Goal: Browse casually: Explore the website without a specific task or goal

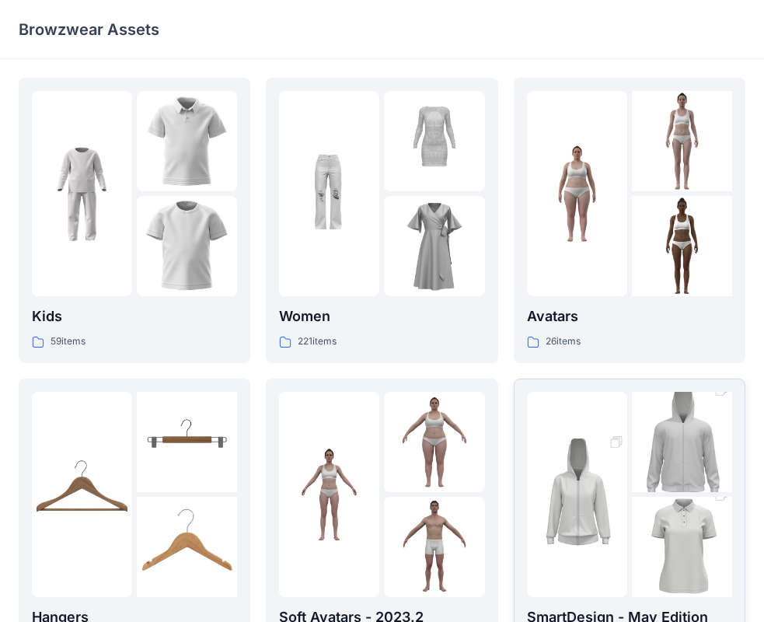
click at [612, 492] on img at bounding box center [577, 494] width 100 height 151
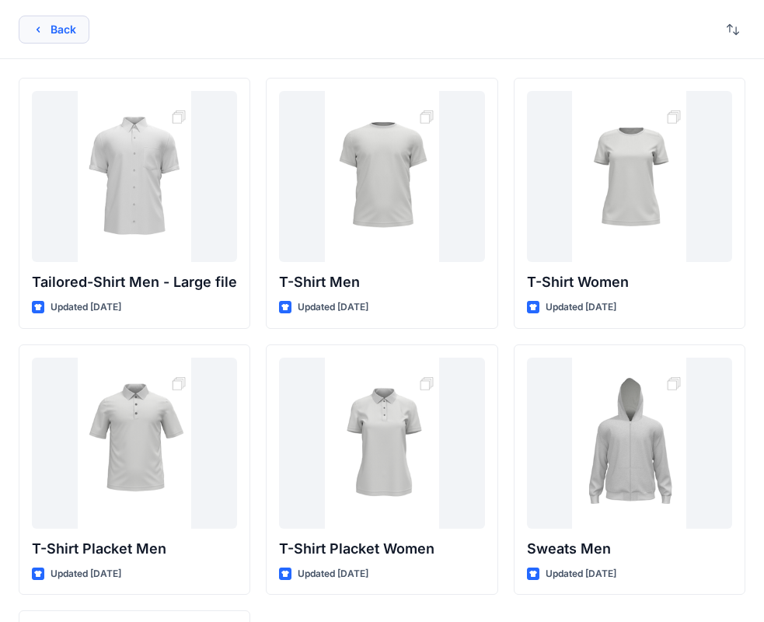
click at [30, 26] on button "Back" at bounding box center [54, 30] width 71 height 28
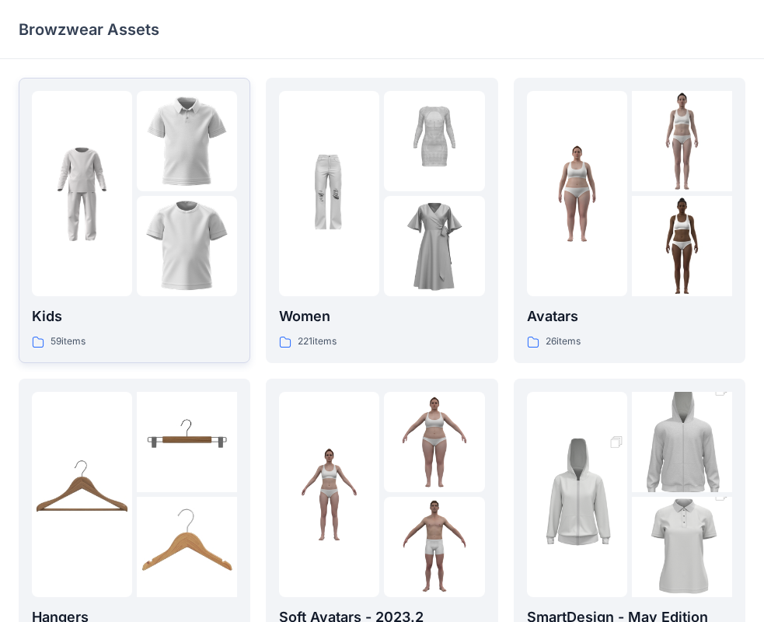
click at [104, 331] on div "Kids 59 items" at bounding box center [134, 327] width 205 height 44
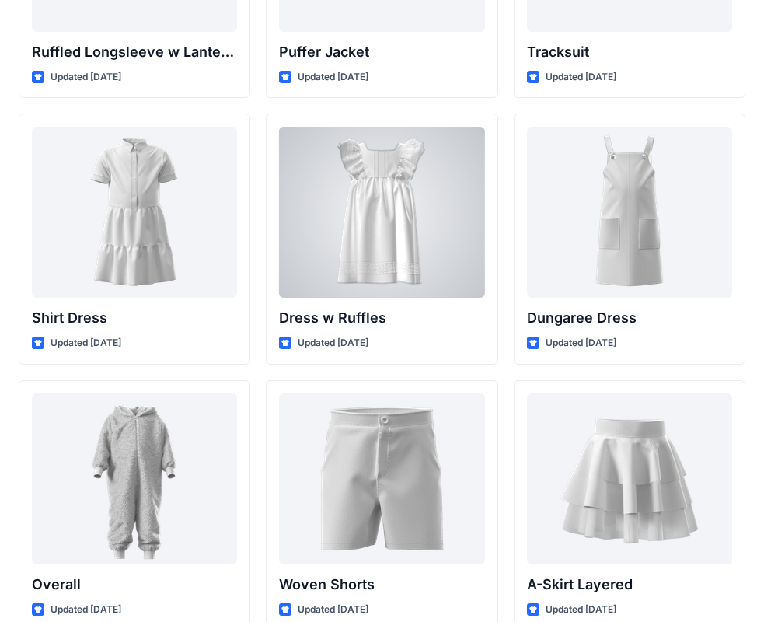
scroll to position [4163, 0]
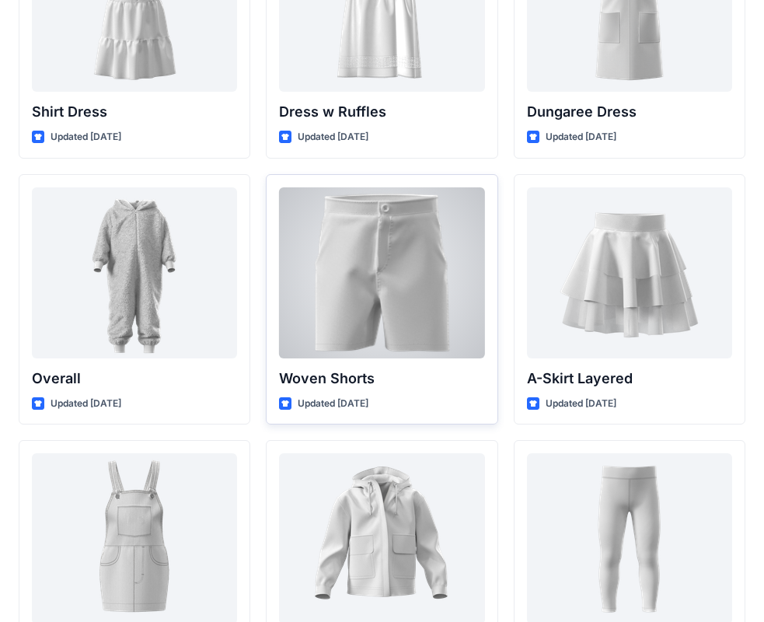
click at [382, 259] on div at bounding box center [381, 272] width 205 height 171
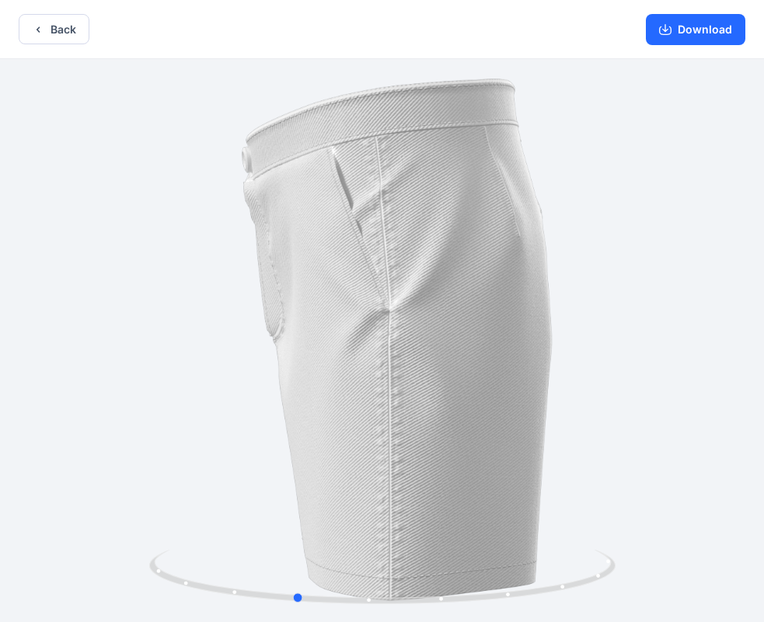
drag, startPoint x: 572, startPoint y: 400, endPoint x: 485, endPoint y: 400, distance: 87.0
click at [485, 400] on div at bounding box center [382, 342] width 764 height 566
drag, startPoint x: 612, startPoint y: 319, endPoint x: 594, endPoint y: 319, distance: 17.1
click at [594, 319] on div at bounding box center [382, 342] width 764 height 566
click at [45, 28] on button "Back" at bounding box center [54, 29] width 71 height 30
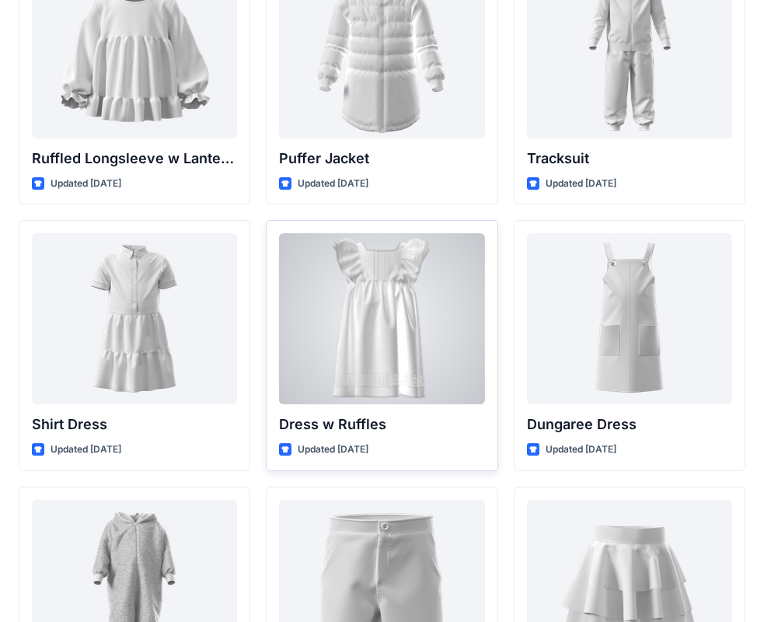
scroll to position [3618, 0]
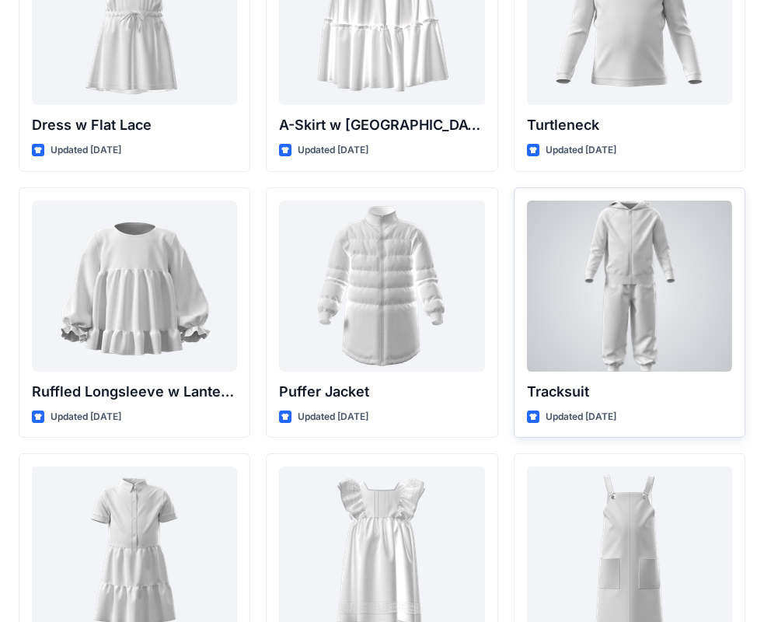
click at [640, 327] on div at bounding box center [629, 285] width 205 height 171
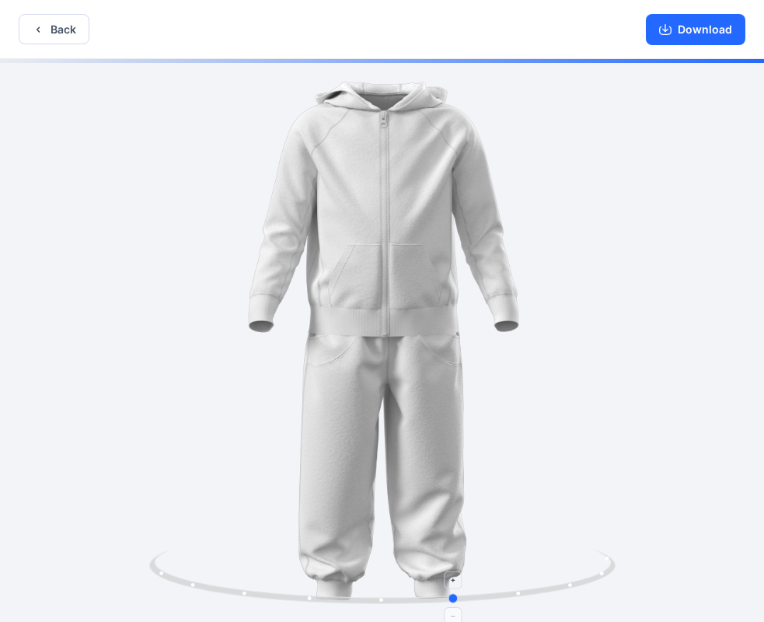
drag, startPoint x: 381, startPoint y: 598, endPoint x: 455, endPoint y: 592, distance: 74.8
click at [455, 592] on icon at bounding box center [384, 578] width 470 height 58
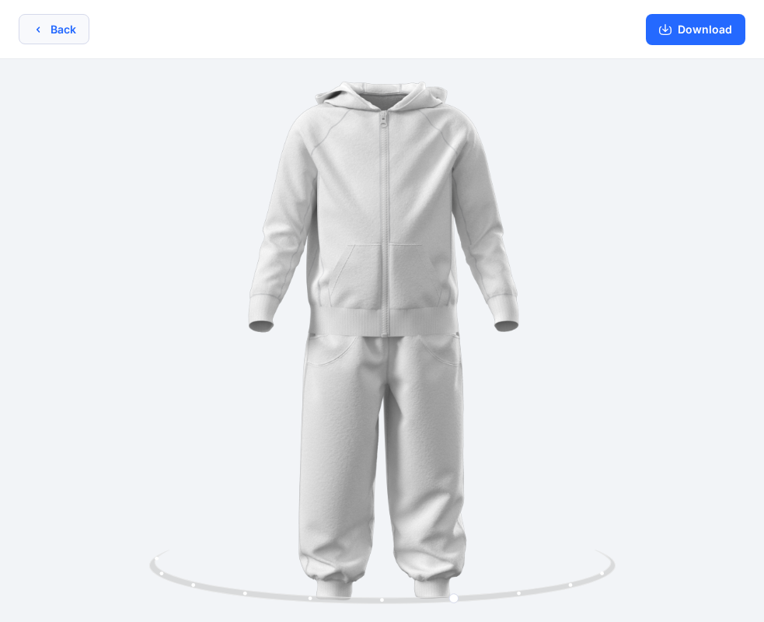
click at [45, 33] on button "Back" at bounding box center [54, 29] width 71 height 30
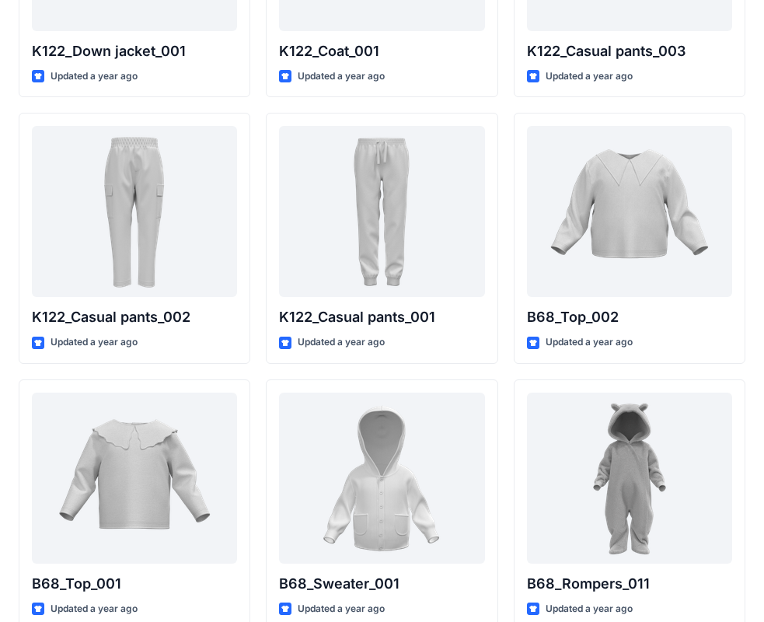
scroll to position [1519, 0]
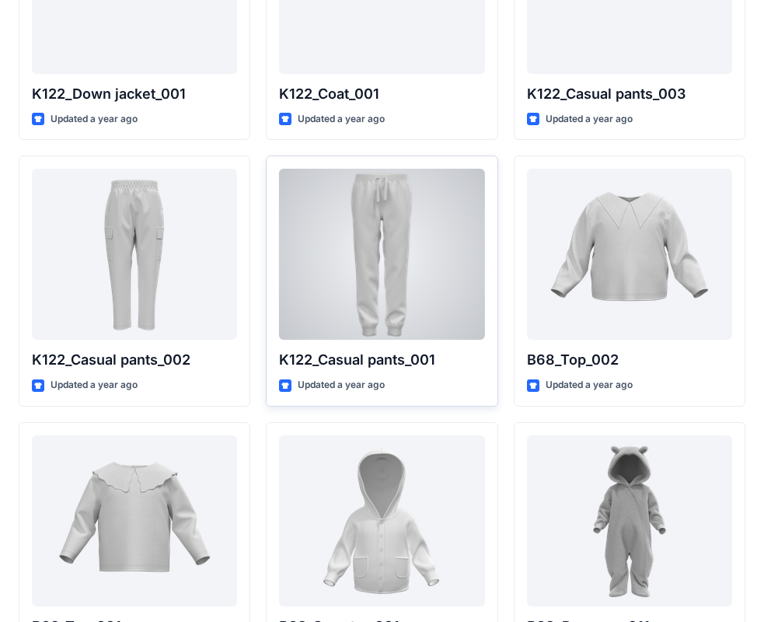
click at [357, 250] on div at bounding box center [381, 254] width 205 height 171
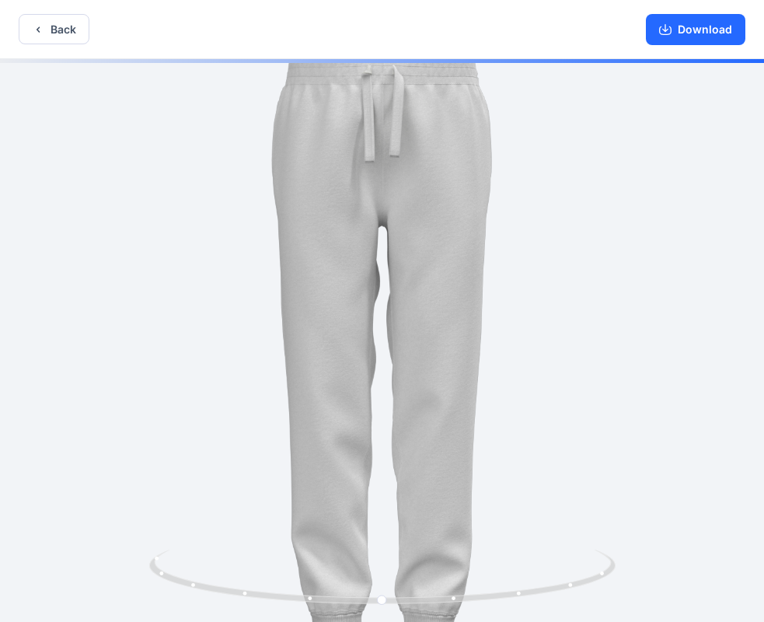
drag, startPoint x: 477, startPoint y: 309, endPoint x: 424, endPoint y: 325, distance: 55.8
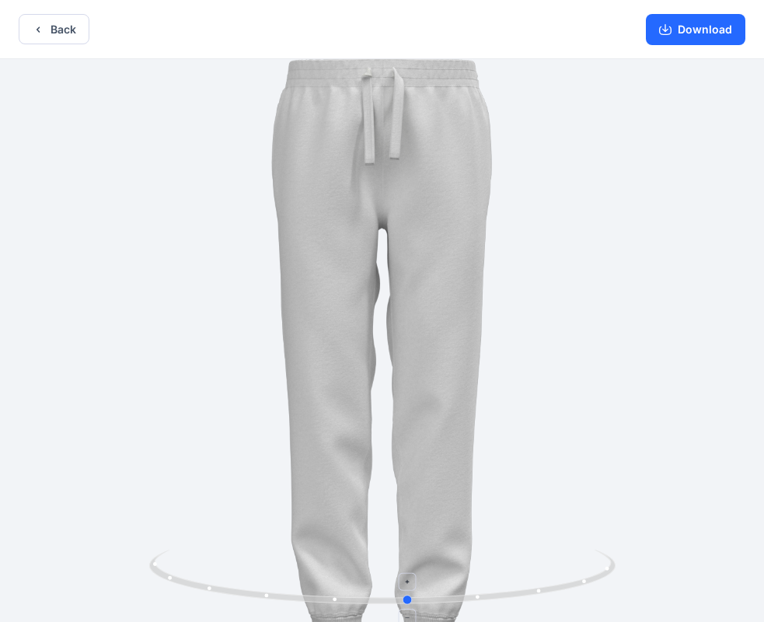
drag, startPoint x: 382, startPoint y: 598, endPoint x: 417, endPoint y: 570, distance: 45.3
click at [417, 570] on icon at bounding box center [384, 578] width 470 height 58
click at [37, 35] on icon "button" at bounding box center [38, 29] width 12 height 12
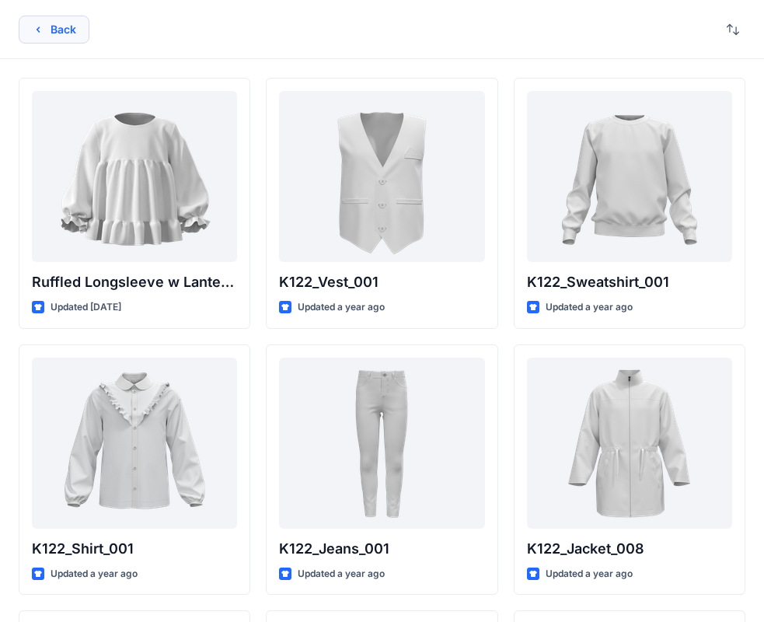
click at [69, 32] on button "Back" at bounding box center [54, 30] width 71 height 28
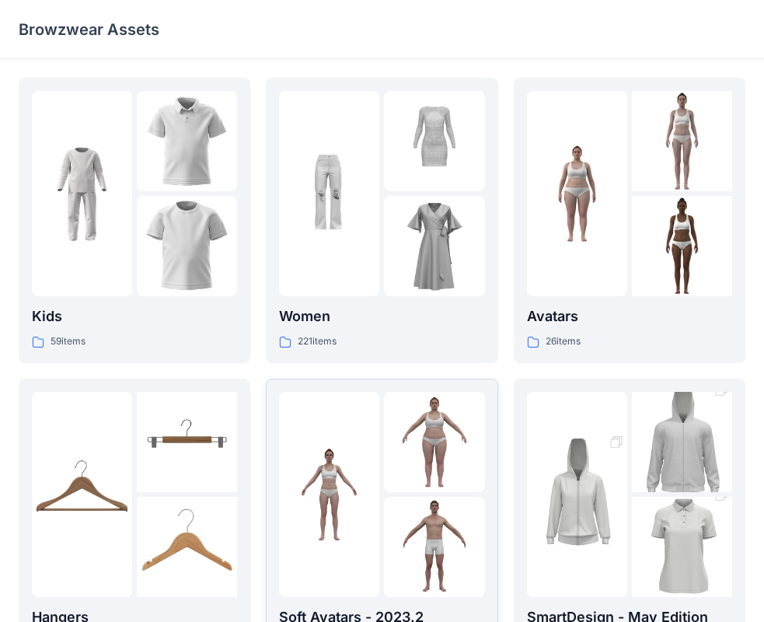
scroll to position [155, 0]
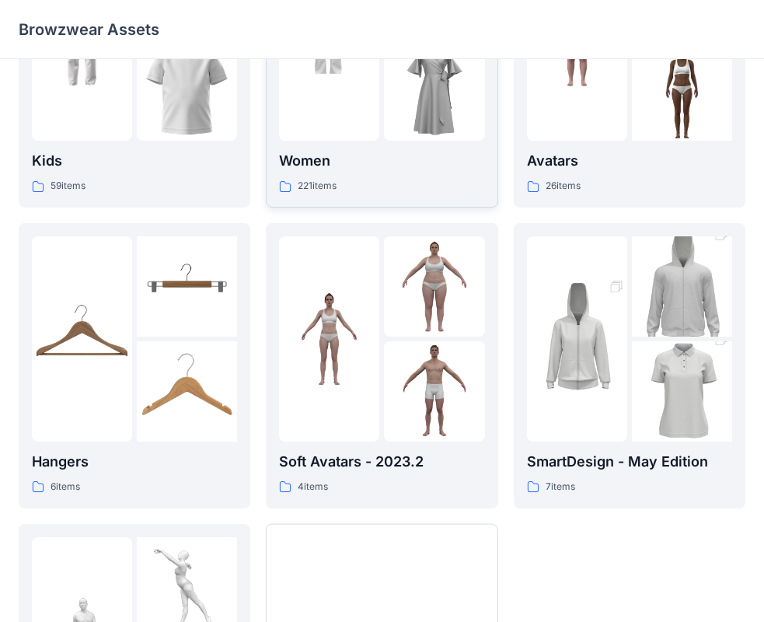
click at [375, 131] on div at bounding box center [329, 37] width 100 height 205
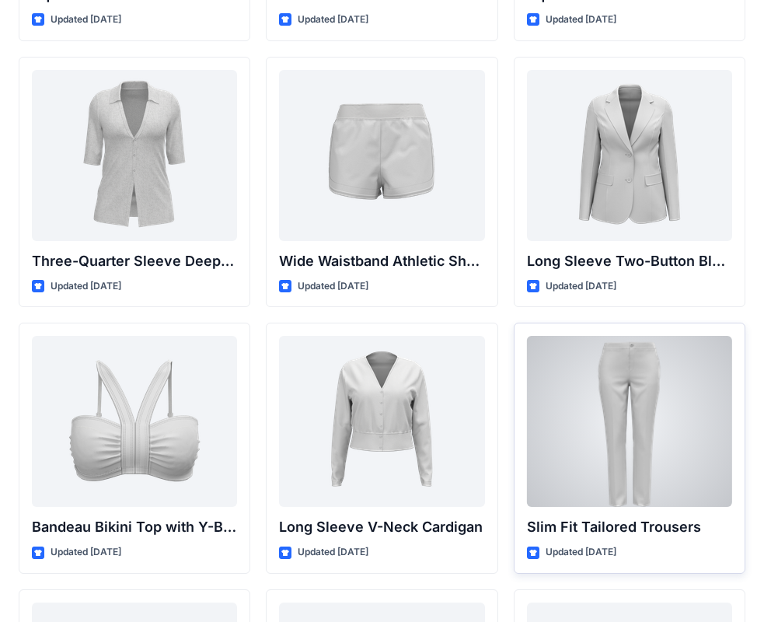
scroll to position [1435, 0]
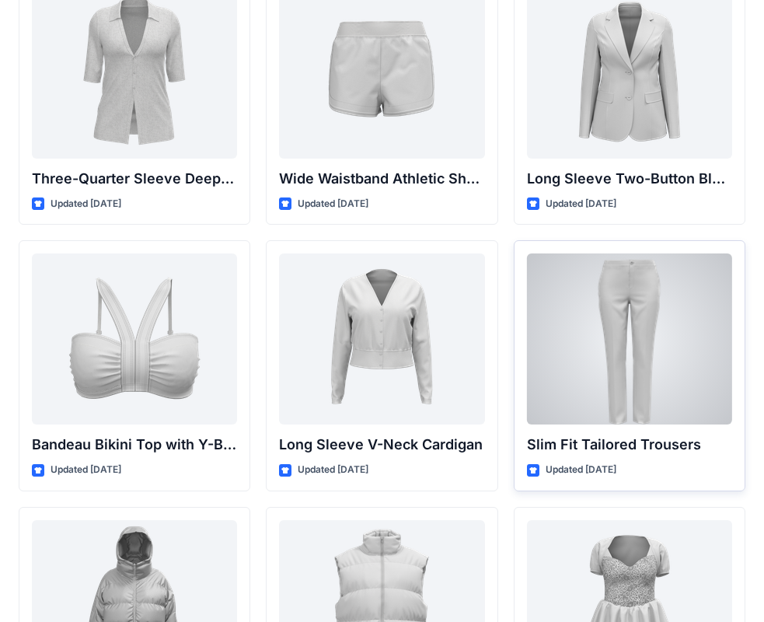
click at [636, 392] on div at bounding box center [629, 338] width 205 height 171
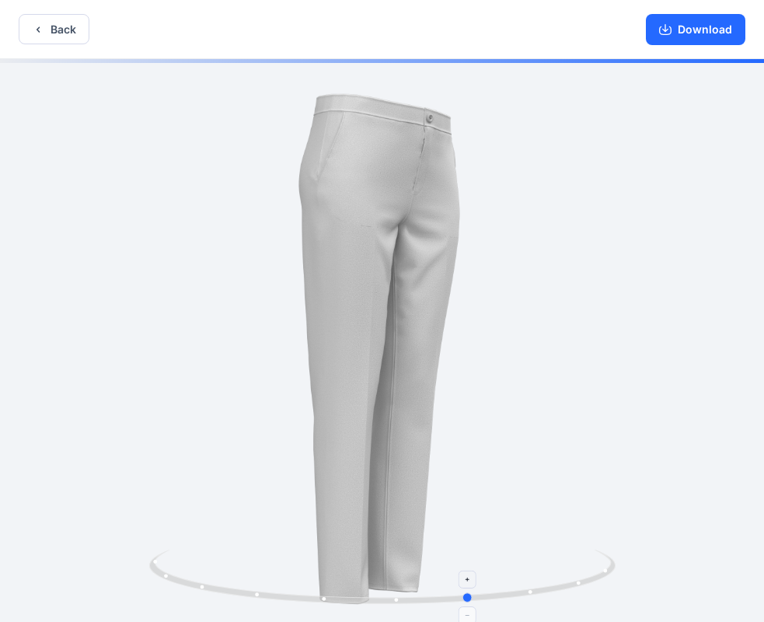
drag, startPoint x: 383, startPoint y: 601, endPoint x: 472, endPoint y: 601, distance: 88.6
click at [472, 601] on icon at bounding box center [384, 578] width 470 height 58
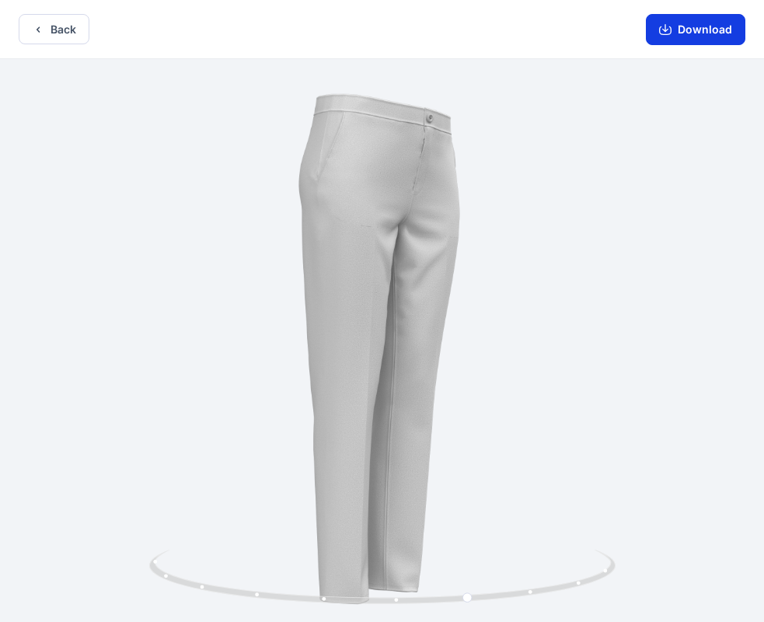
click at [659, 33] on button "Download" at bounding box center [695, 29] width 99 height 31
click at [664, 29] on icon "button" at bounding box center [665, 28] width 6 height 8
